Goal: Information Seeking & Learning: Learn about a topic

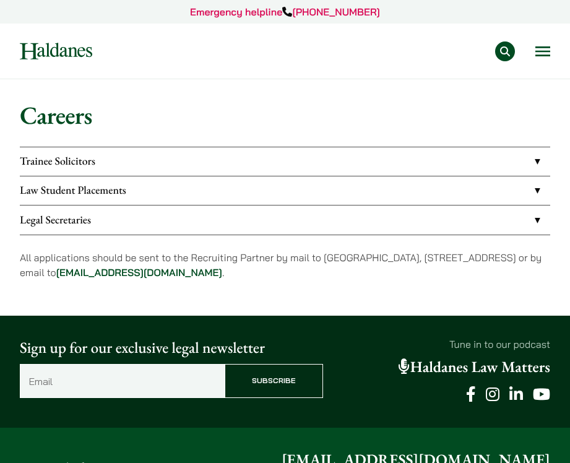
scroll to position [14, 0]
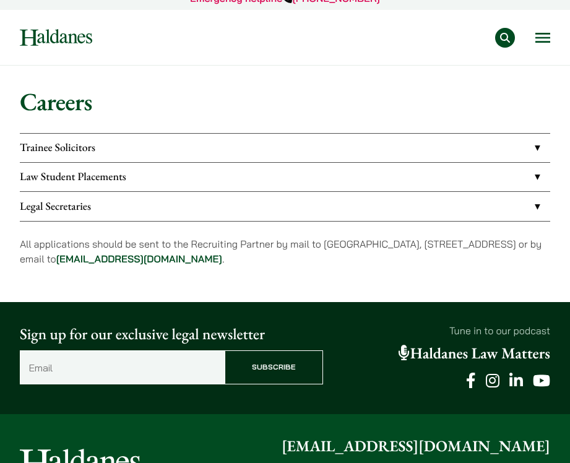
click at [103, 183] on link "Law Student Placements" at bounding box center [285, 177] width 531 height 28
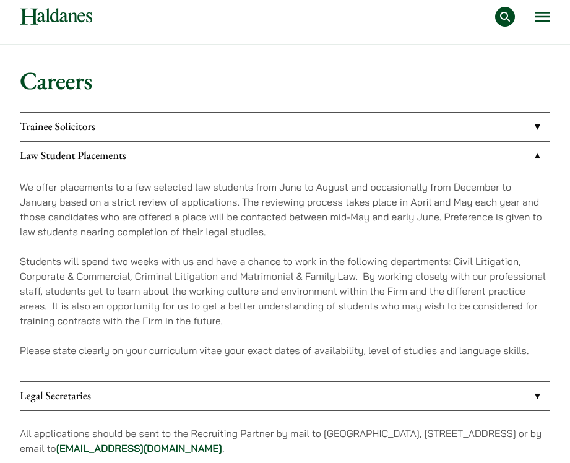
scroll to position [35, 0]
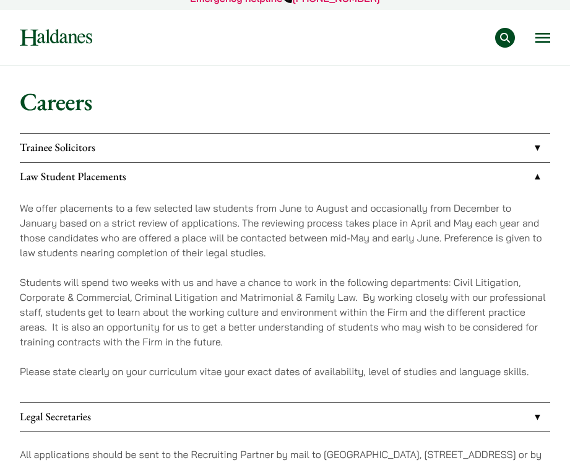
scroll to position [14, 0]
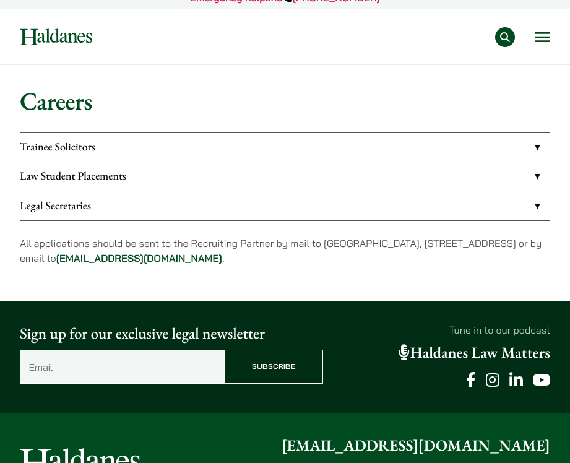
scroll to position [14, 0]
click at [64, 174] on link "Law Student Placements" at bounding box center [285, 176] width 531 height 28
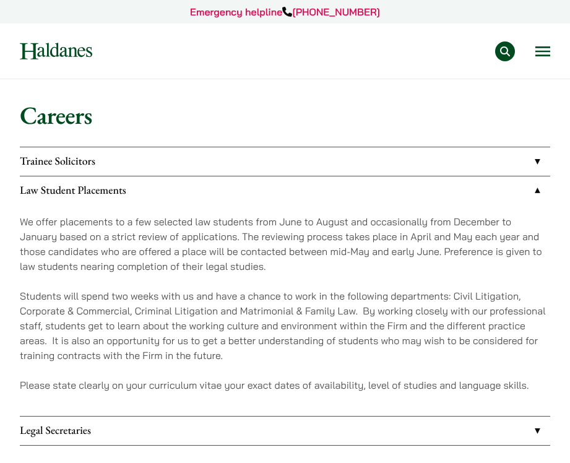
scroll to position [76, 0]
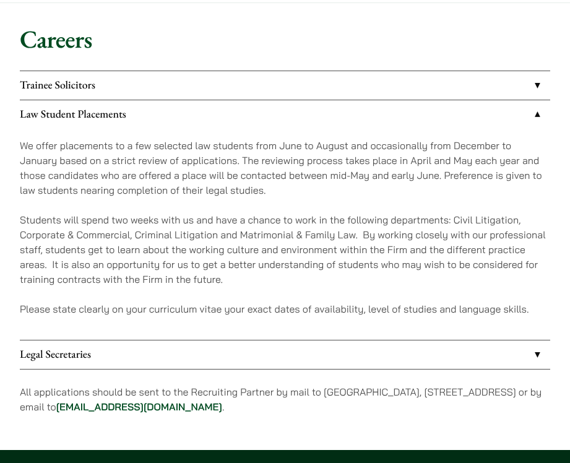
click at [100, 79] on link "Trainee Solicitors" at bounding box center [285, 85] width 531 height 28
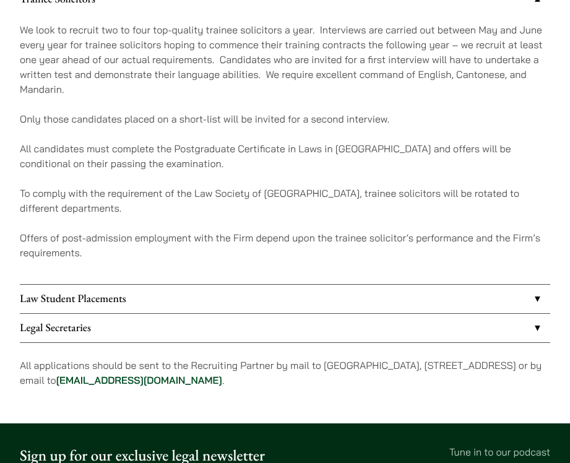
scroll to position [167, 0]
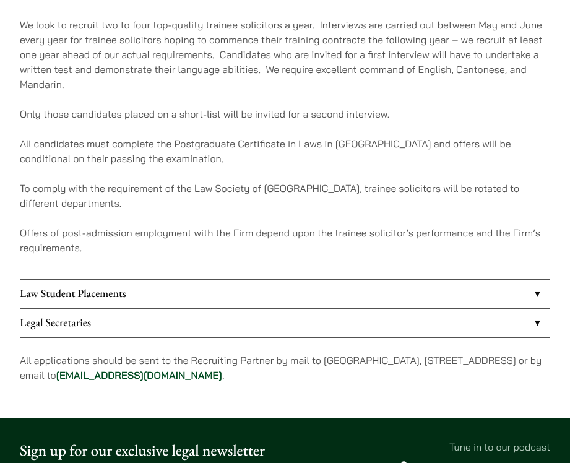
click at [93, 291] on link "Law Student Placements" at bounding box center [285, 294] width 531 height 28
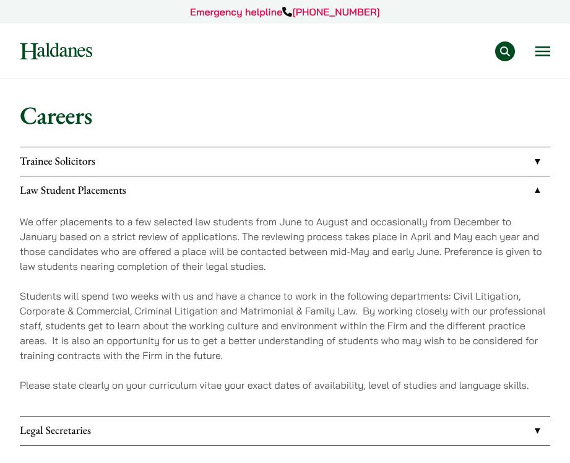
scroll to position [10, 0]
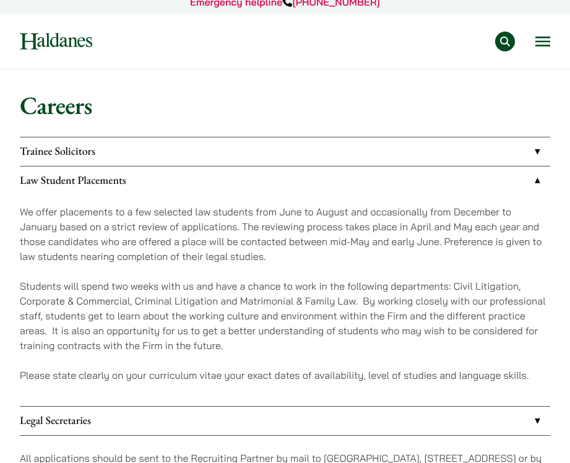
click at [63, 46] on img at bounding box center [56, 41] width 72 height 17
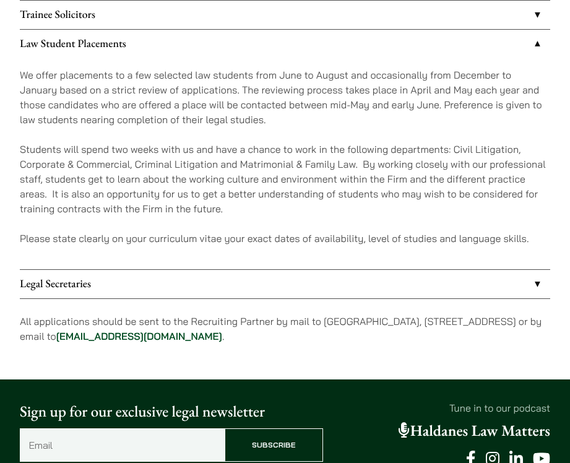
scroll to position [14, 0]
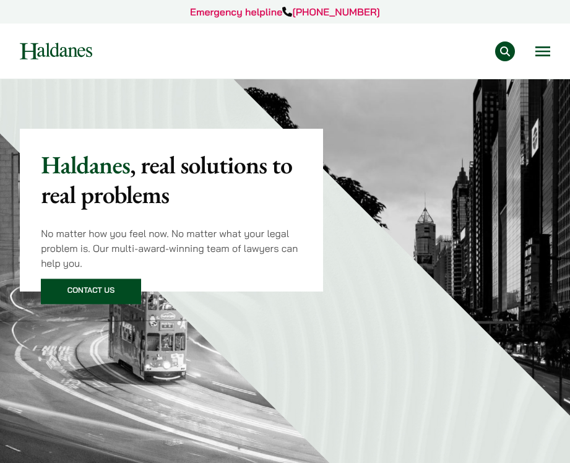
click at [544, 54] on button "Open menu" at bounding box center [543, 51] width 15 height 10
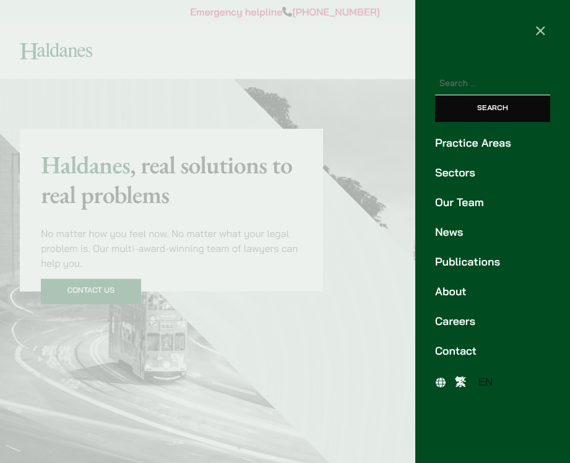
click at [452, 199] on link "Our Team" at bounding box center [492, 202] width 115 height 17
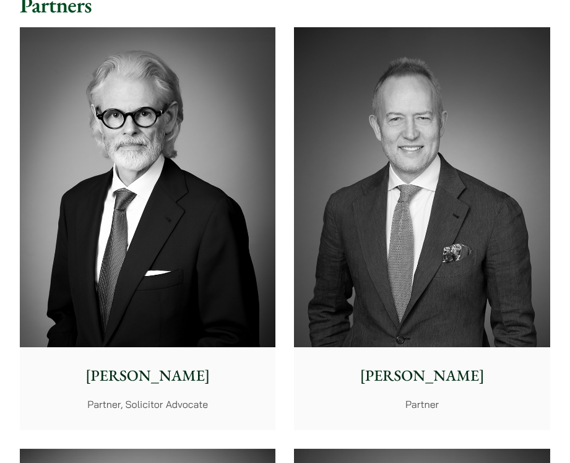
scroll to position [265, 0]
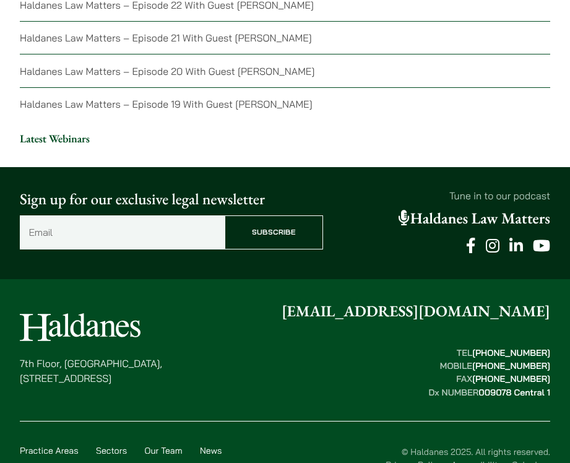
scroll to position [3157, 0]
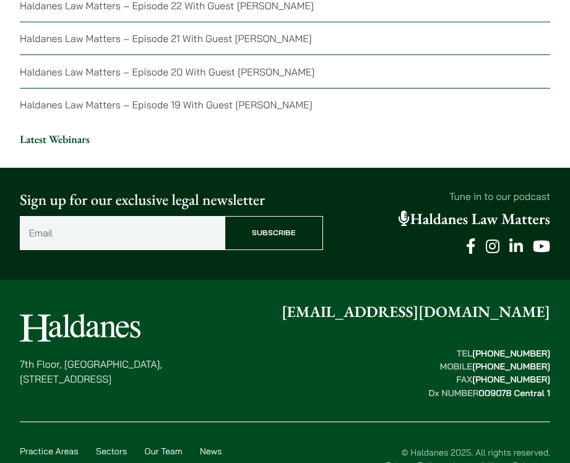
click at [162, 357] on p "7th Floor, Ruttonjee House, 11 Duddell Street, Central, Hong Kong" at bounding box center [91, 372] width 142 height 30
click at [163, 446] on link "Our Team" at bounding box center [164, 451] width 38 height 11
click at [141, 461] on link "Careers" at bounding box center [144, 466] width 31 height 11
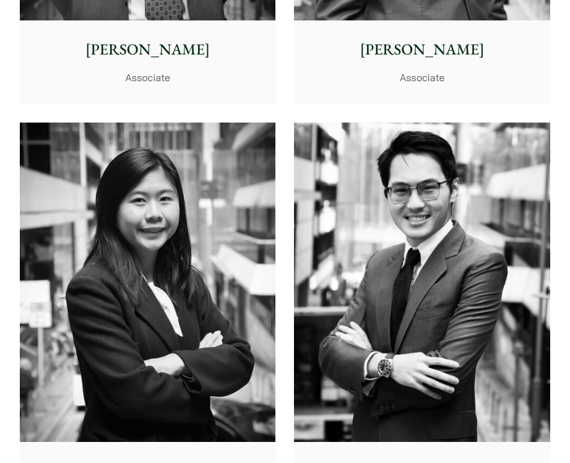
scroll to position [7799, 0]
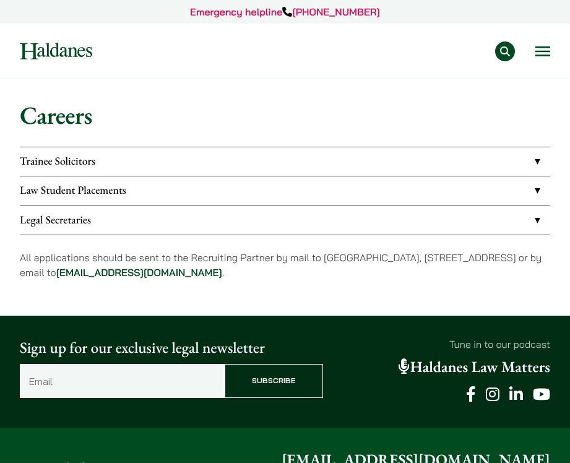
scroll to position [7, 0]
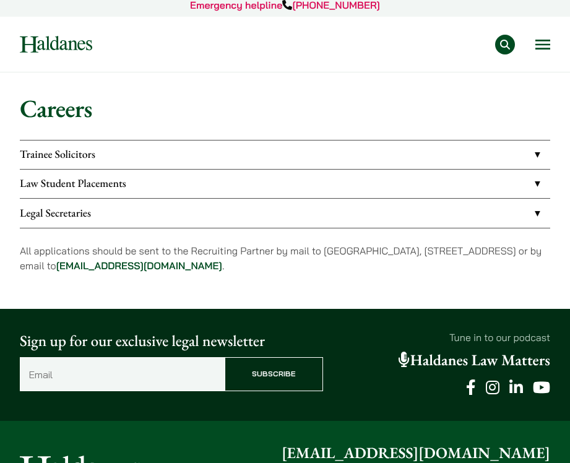
click at [207, 175] on link "Law Student Placements" at bounding box center [285, 184] width 531 height 28
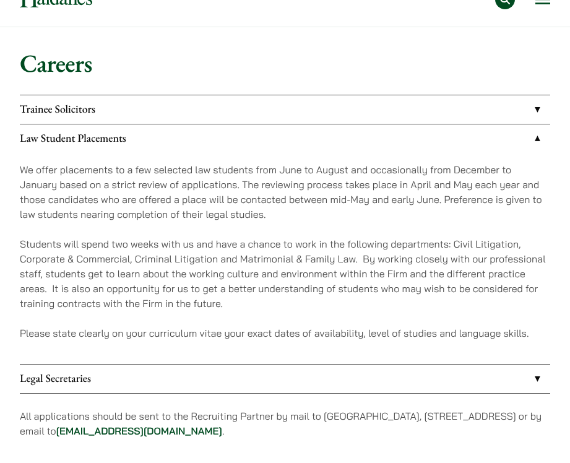
scroll to position [41, 0]
